Goal: Information Seeking & Learning: Understand process/instructions

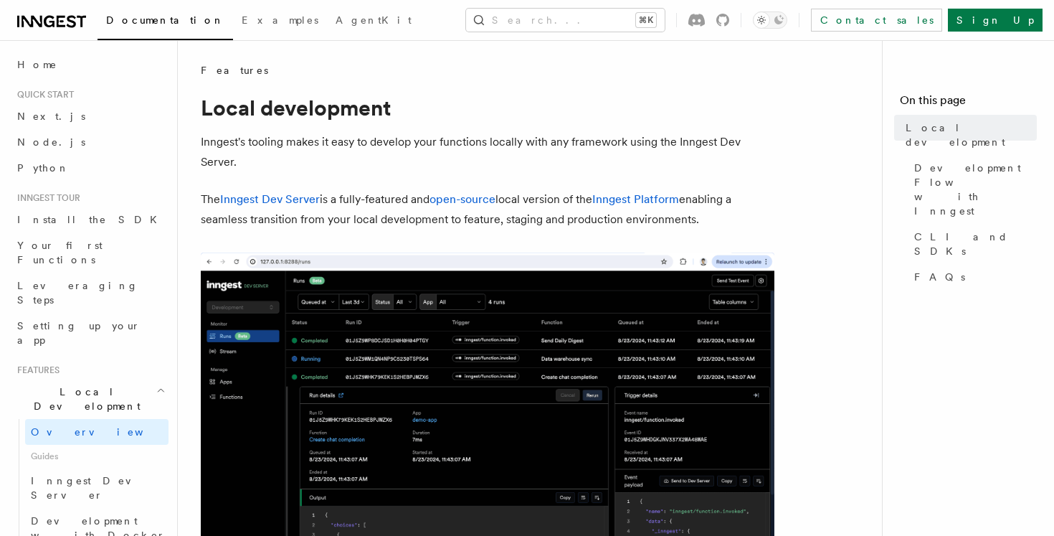
click at [332, 143] on p "Inngest's tooling makes it easy to develop your functions locally with any fram…" at bounding box center [488, 152] width 574 height 40
click at [353, 154] on p "Inngest's tooling makes it easy to develop your functions locally with any fram…" at bounding box center [488, 152] width 574 height 40
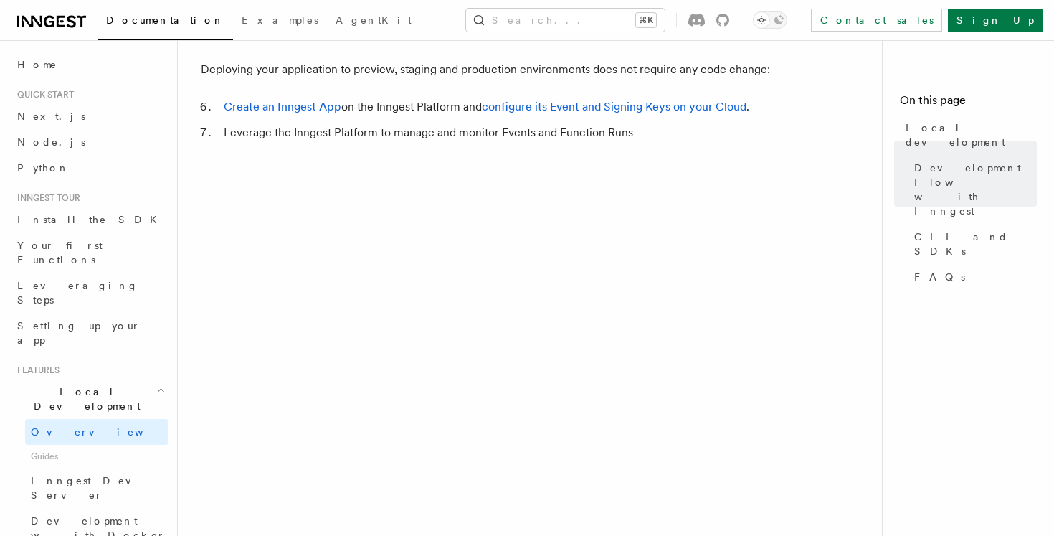
scroll to position [1366, 0]
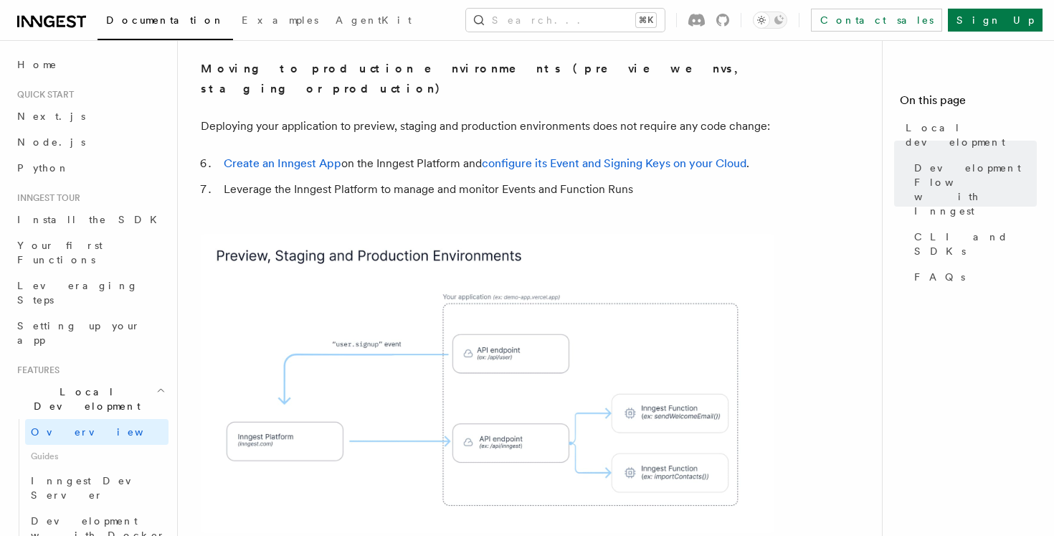
click at [300, 179] on li "Leverage the Inngest Platform to manage and monitor Events and Function Runs" at bounding box center [496, 189] width 555 height 20
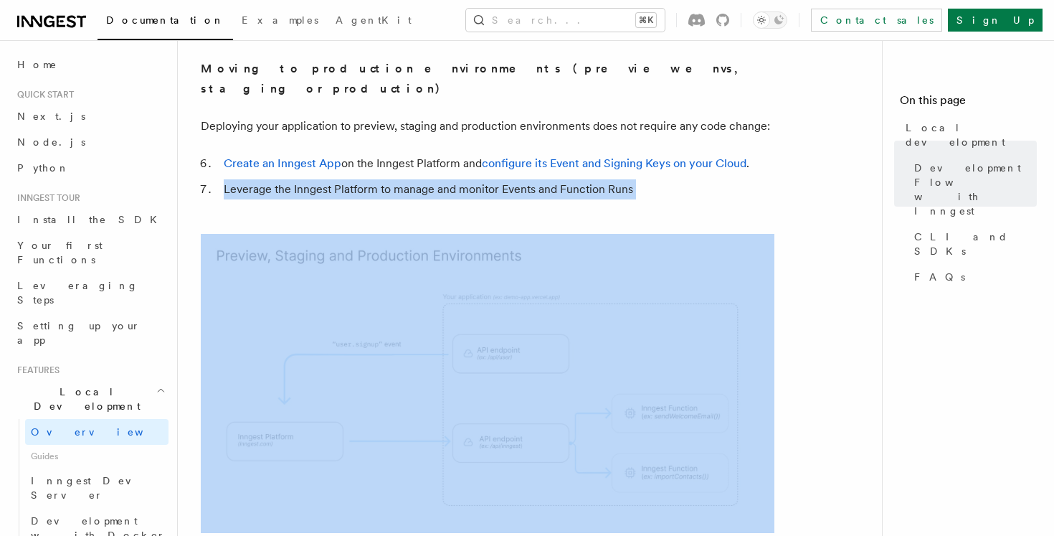
click at [300, 179] on li "Leverage the Inngest Platform to manage and monitor Events and Function Runs" at bounding box center [496, 189] width 555 height 20
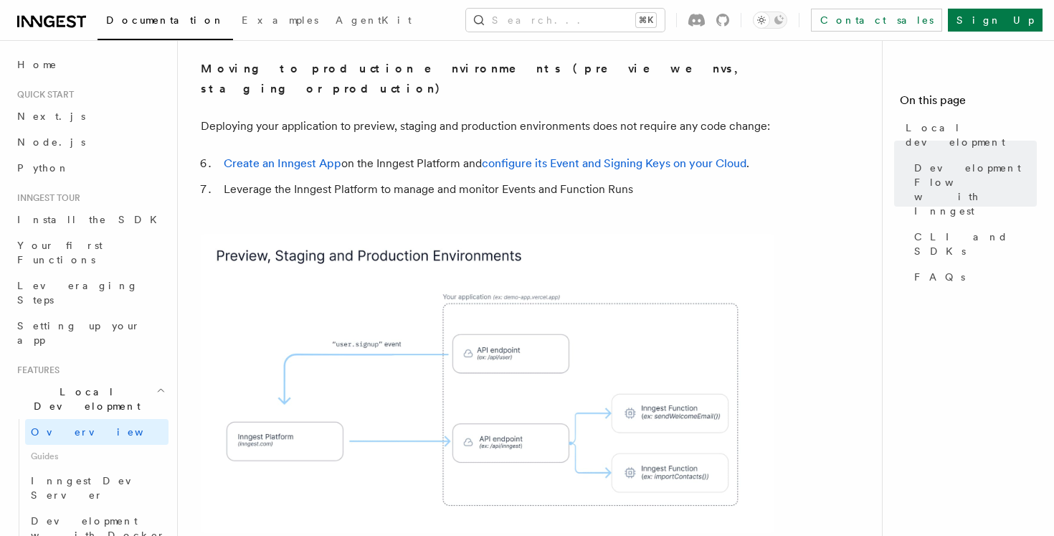
click at [394, 179] on li "Leverage the Inngest Platform to manage and monitor Events and Function Runs" at bounding box center [496, 189] width 555 height 20
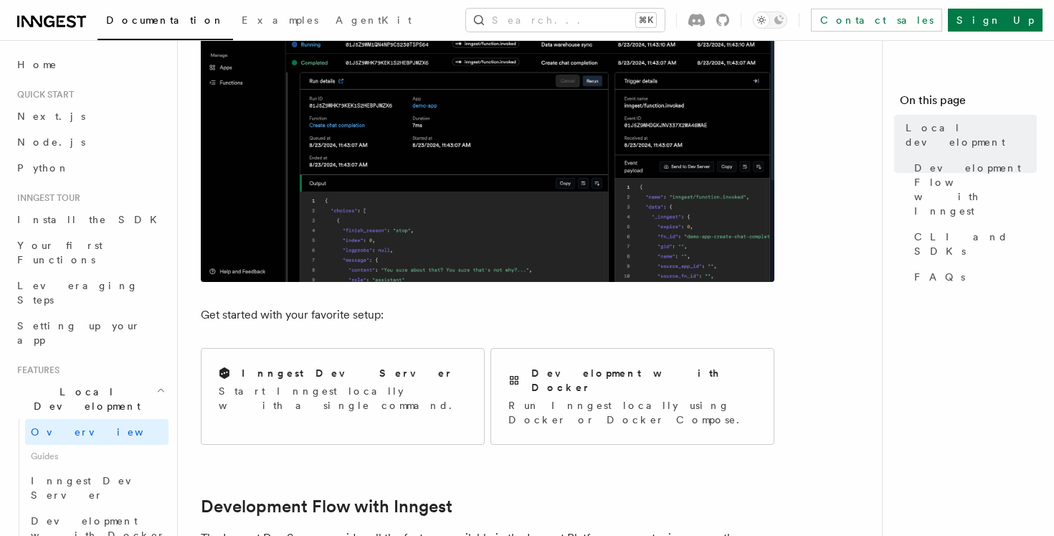
scroll to position [326, 0]
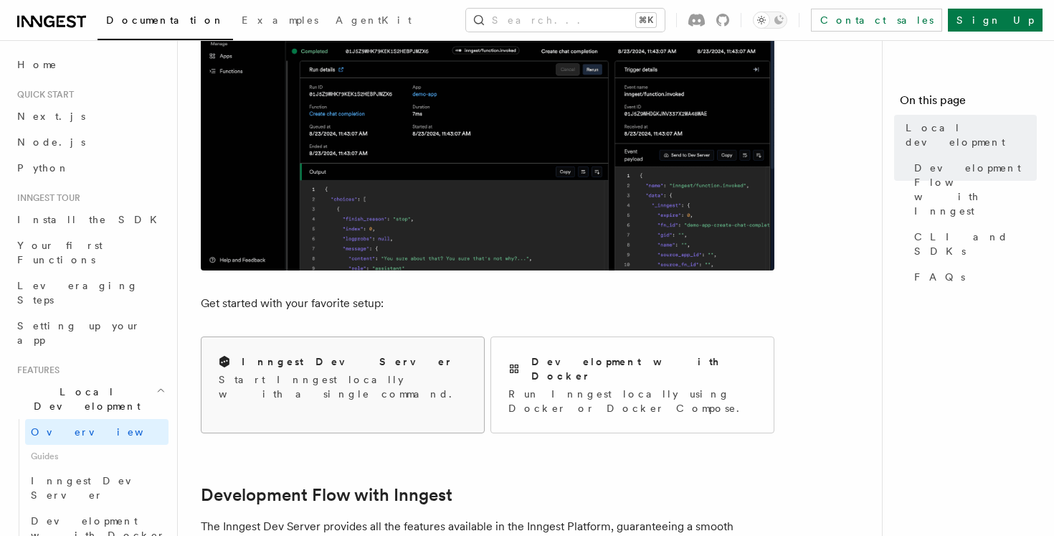
click at [374, 345] on div "Inngest Dev Server Start Inngest locally with a single command." at bounding box center [342, 377] width 283 height 81
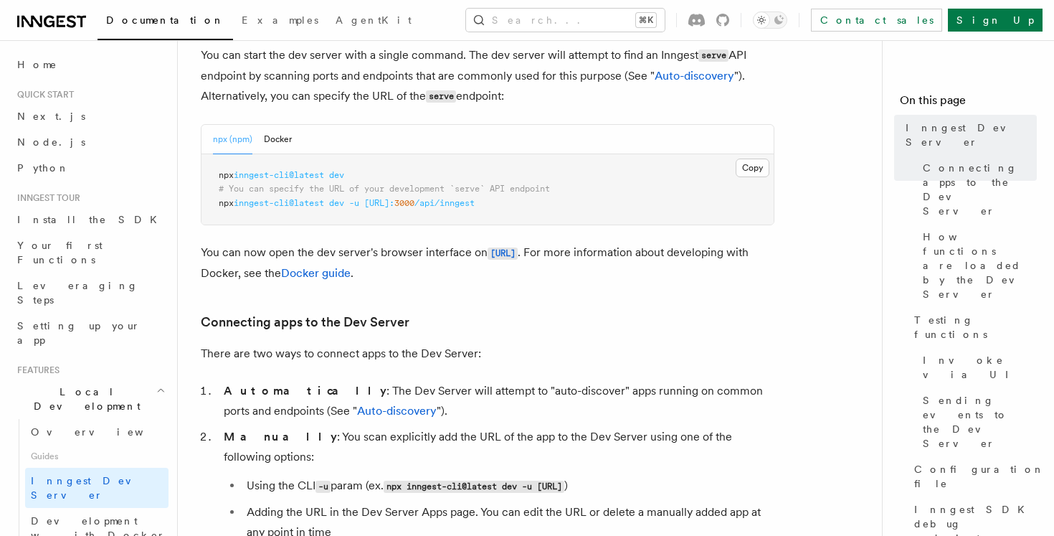
scroll to position [612, 0]
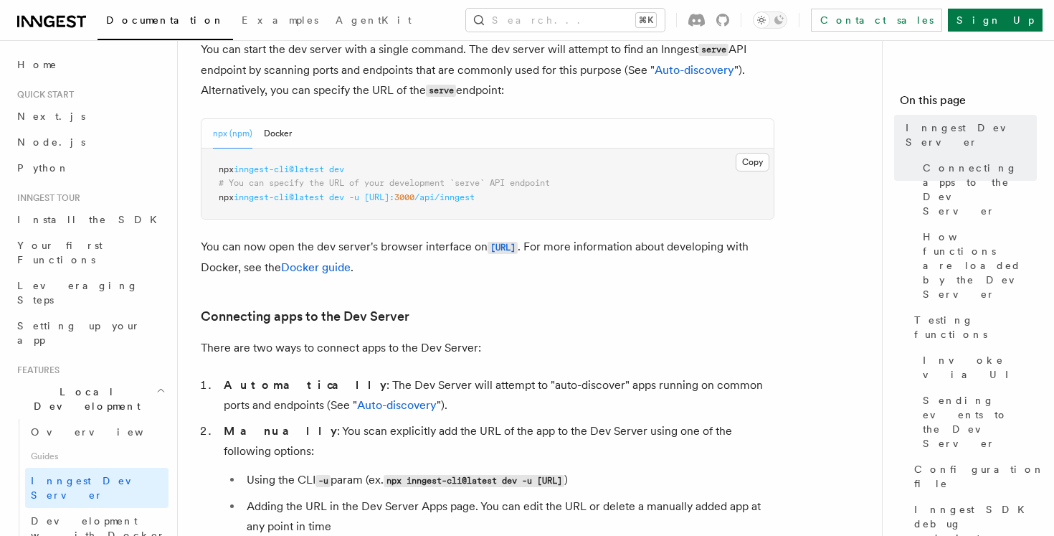
click at [320, 173] on span "inngest-cli@latest" at bounding box center [279, 169] width 90 height 10
copy code "npx inngest-cli@latest dev"
